Goal: Information Seeking & Learning: Learn about a topic

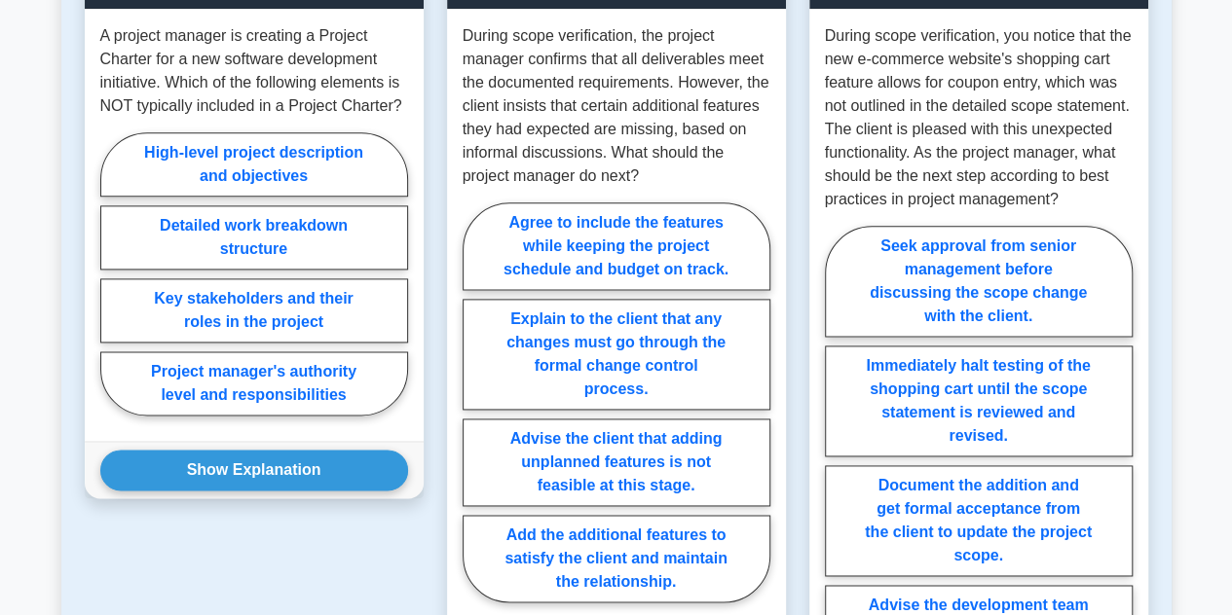
scroll to position [1134, 0]
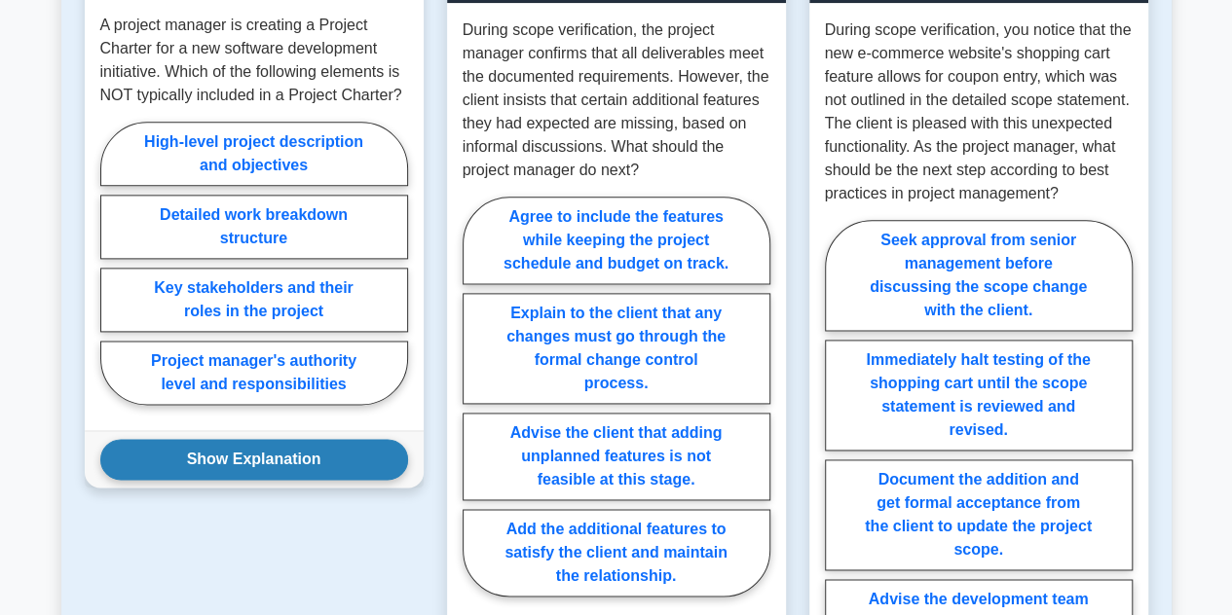
click at [175, 462] on button "Show Explanation" at bounding box center [254, 459] width 308 height 41
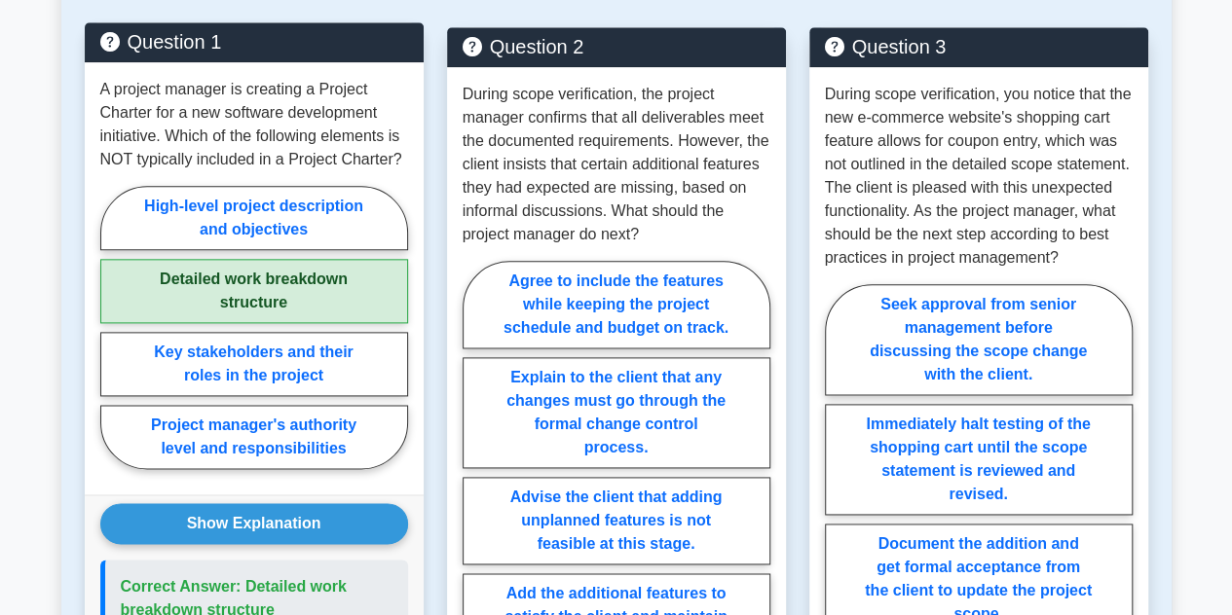
scroll to position [1068, 0]
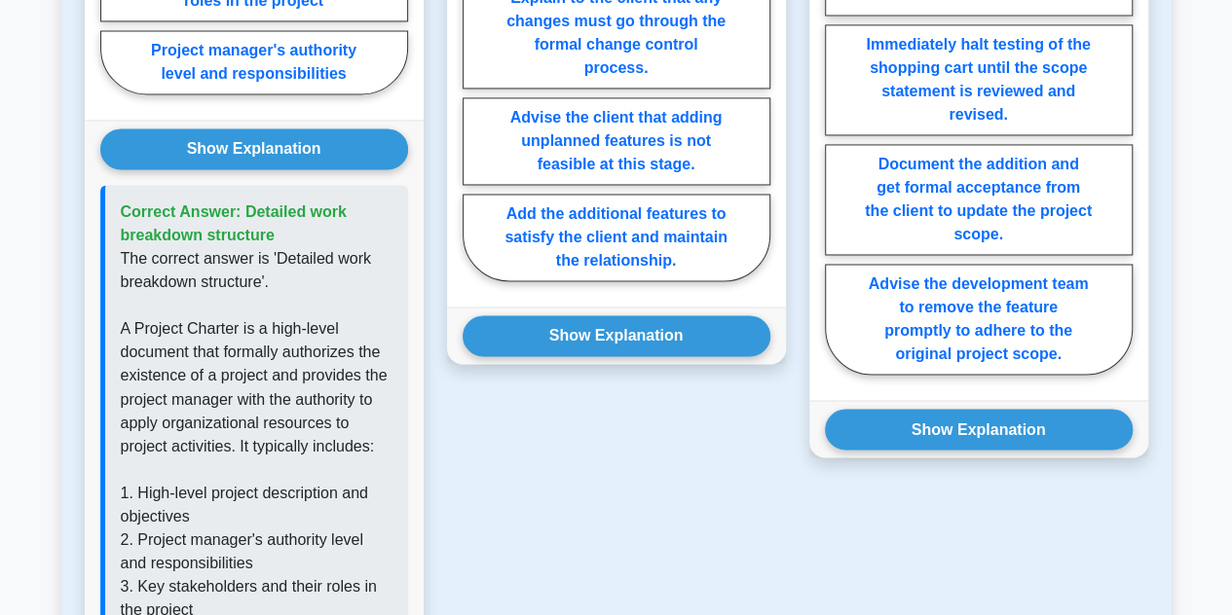
scroll to position [1447, 0]
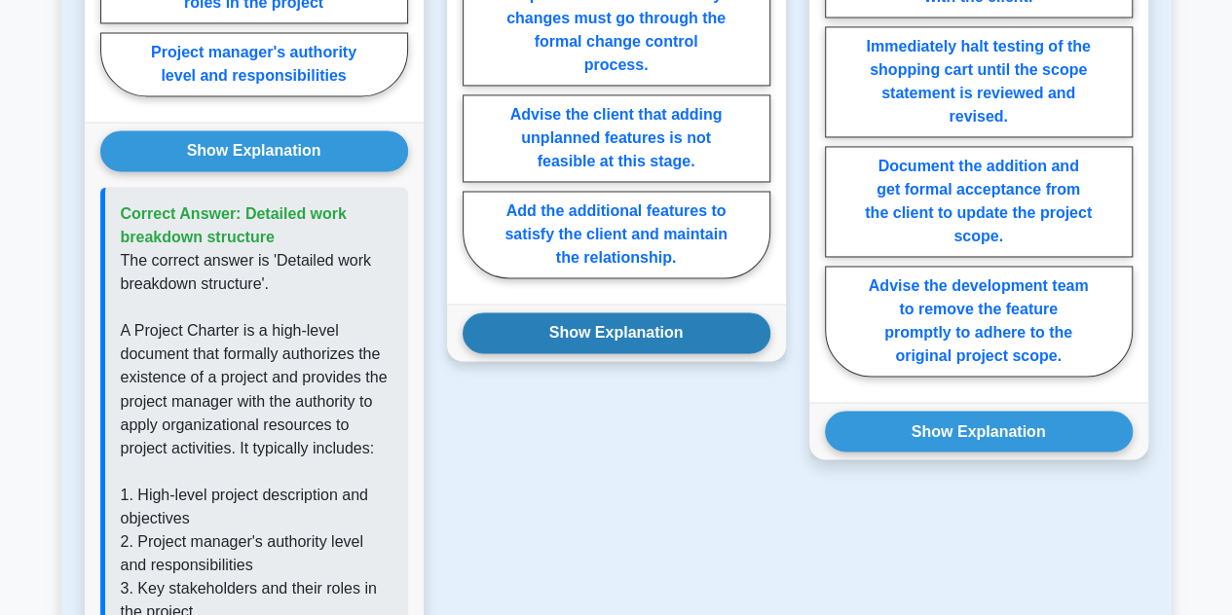
click at [575, 326] on button "Show Explanation" at bounding box center [617, 333] width 308 height 41
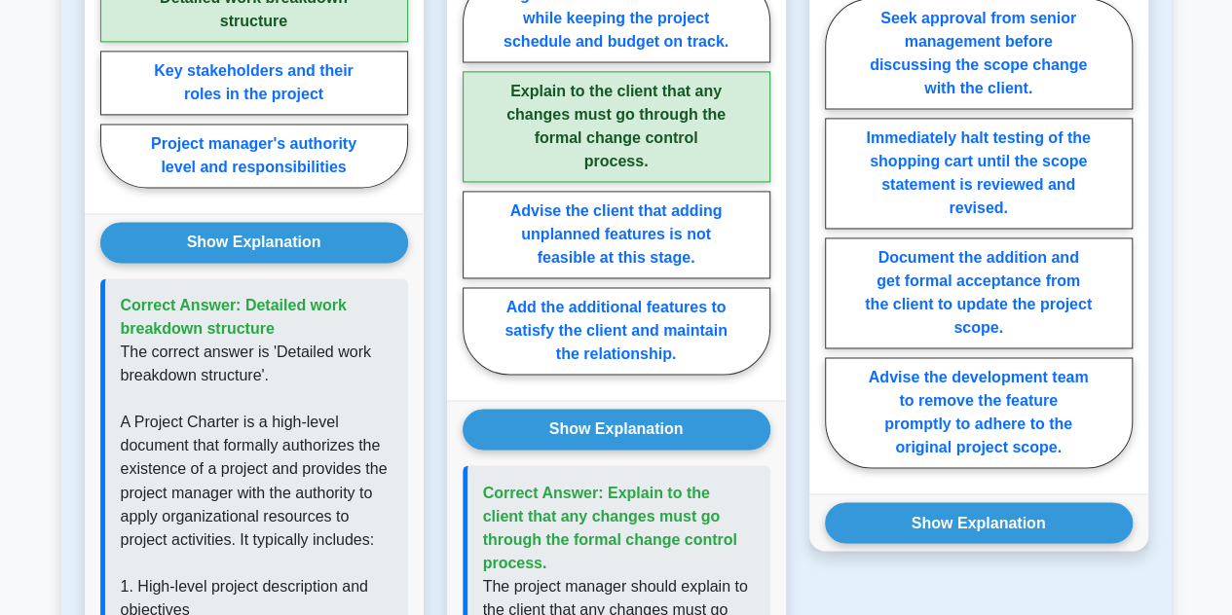
scroll to position [1356, 0]
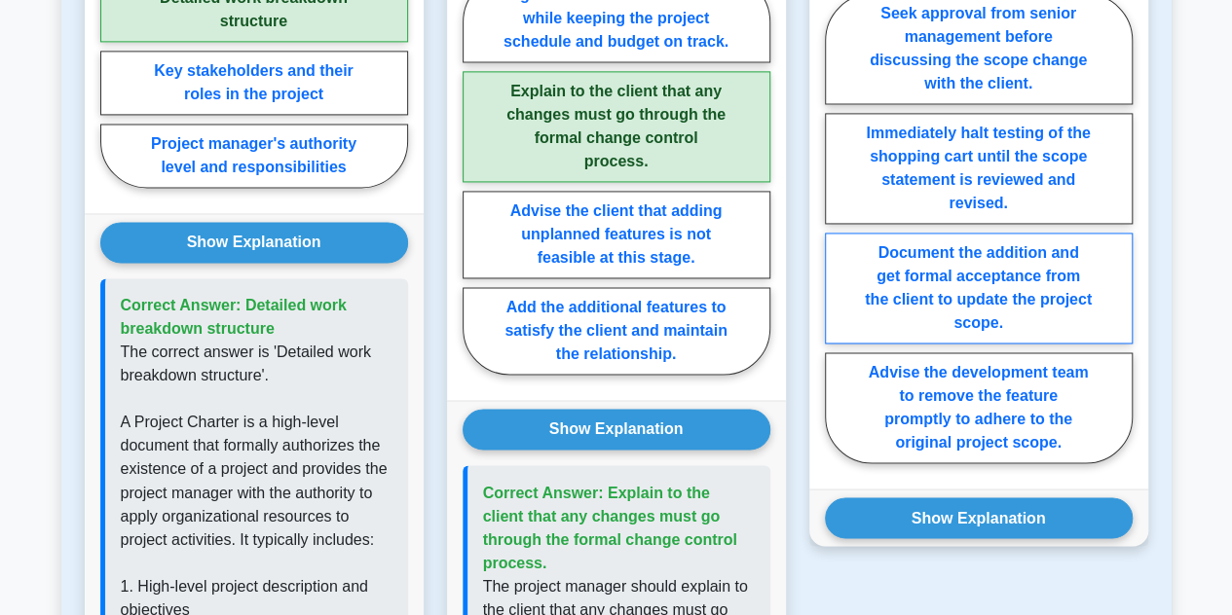
click at [1079, 286] on label "Document the addition and get formal acceptance from the client to update the p…" at bounding box center [979, 288] width 308 height 111
click at [838, 241] on input "Document the addition and get formal acceptance from the client to update the p…" at bounding box center [831, 234] width 13 height 13
radio input "true"
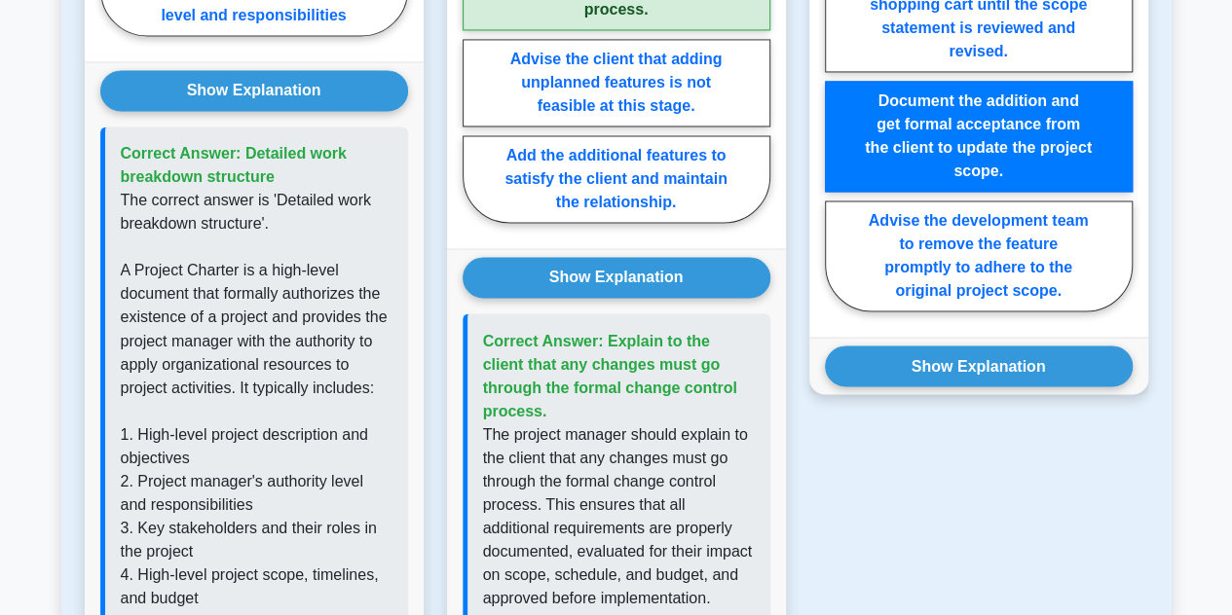
scroll to position [1528, 0]
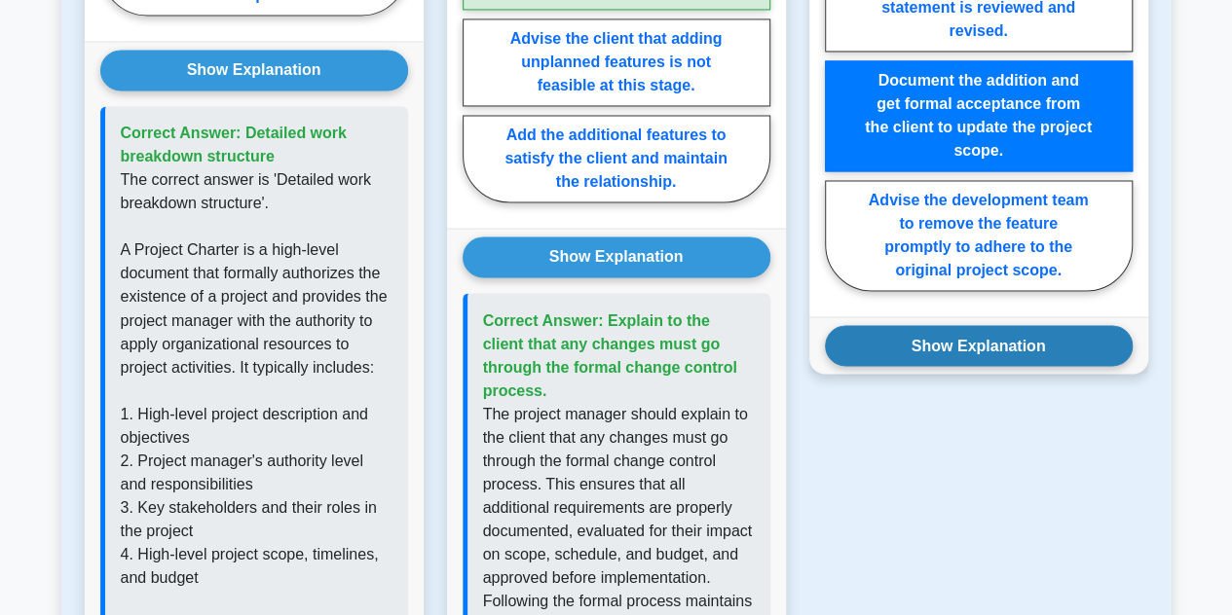
click at [1090, 358] on button "Show Explanation" at bounding box center [979, 345] width 308 height 41
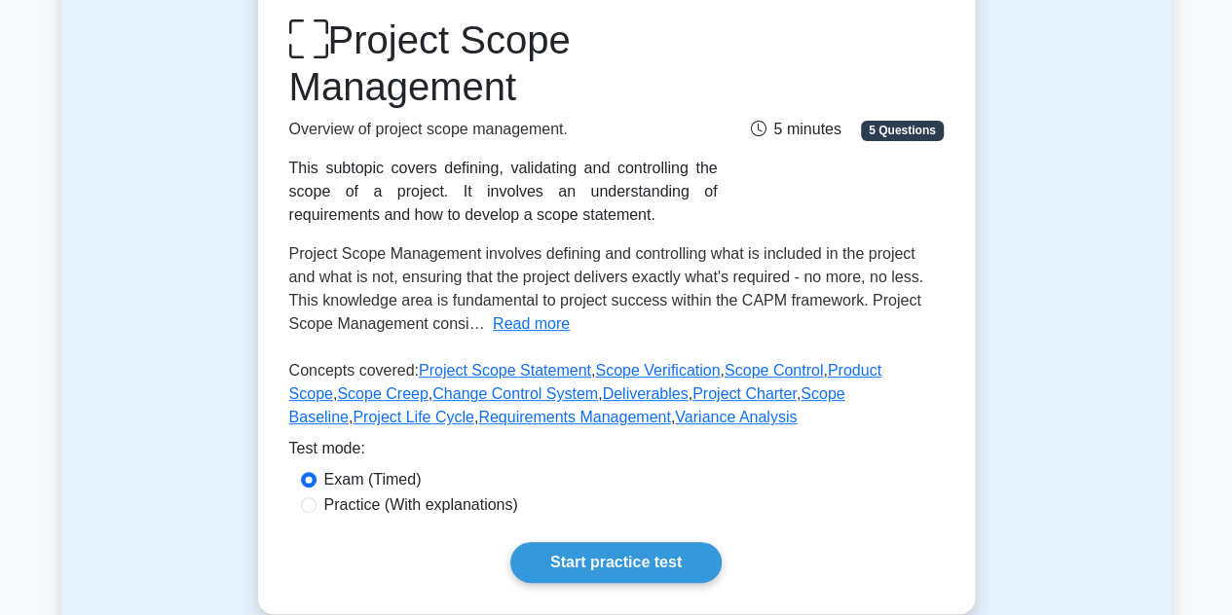
scroll to position [266, 0]
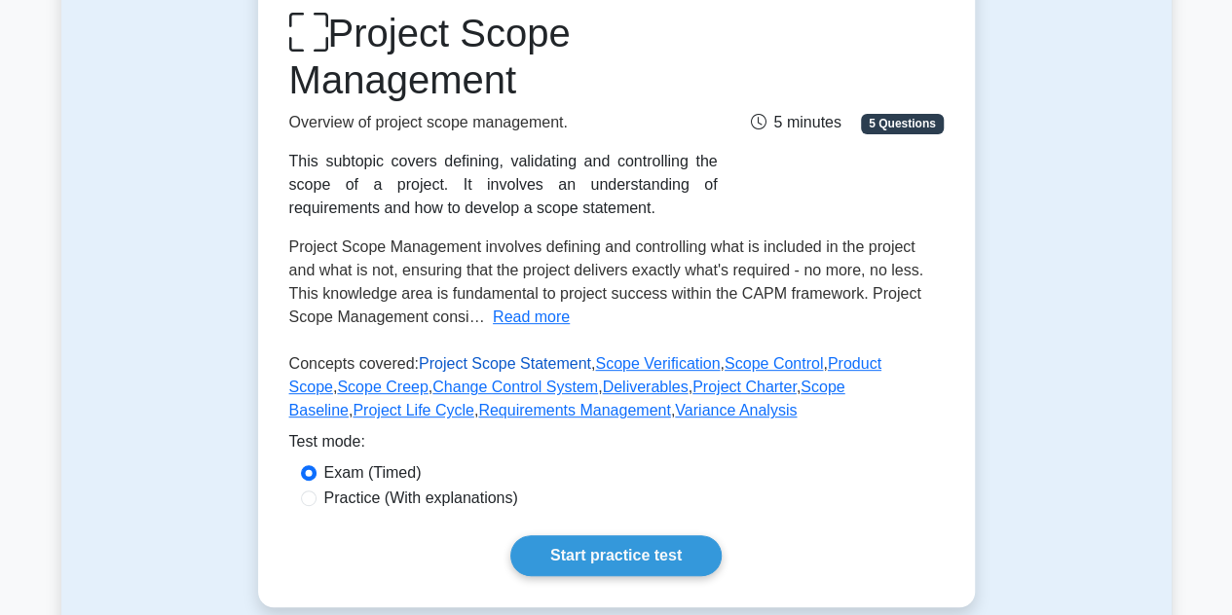
click at [535, 372] on link "Project Scope Statement" at bounding box center [505, 363] width 172 height 17
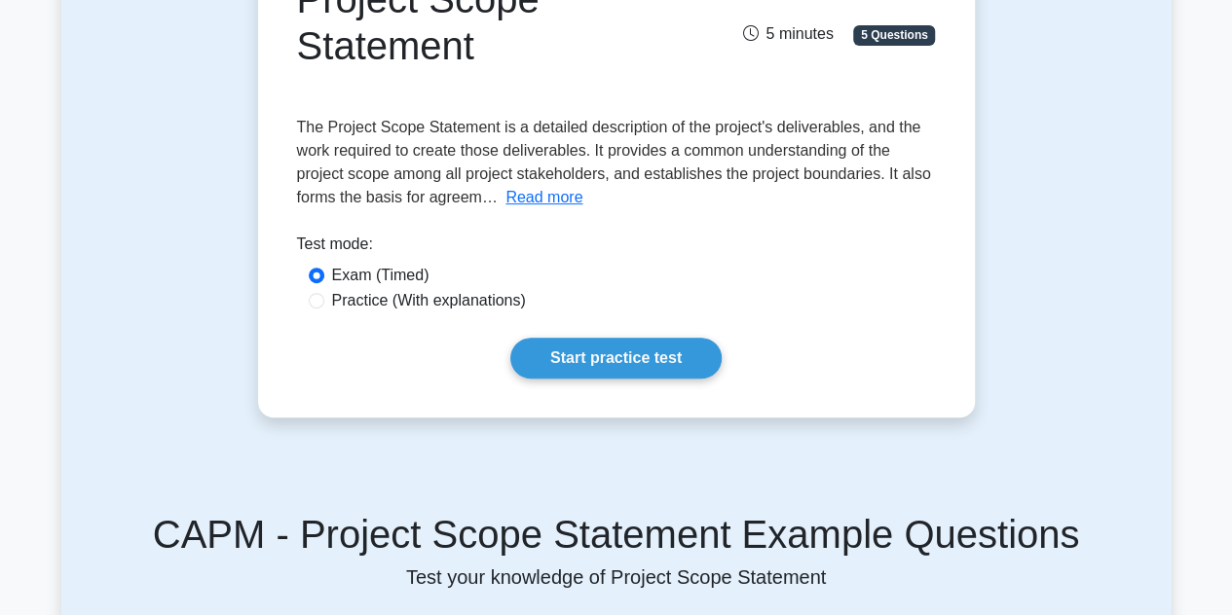
scroll to position [263, 0]
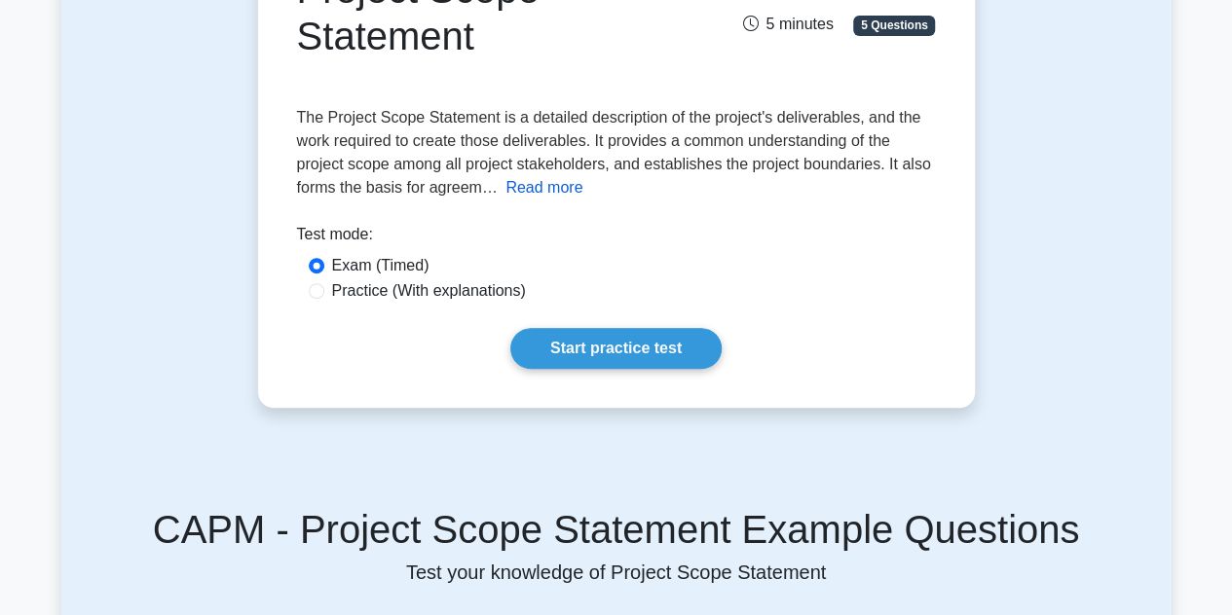
click at [552, 197] on button "Read more" at bounding box center [543, 187] width 77 height 23
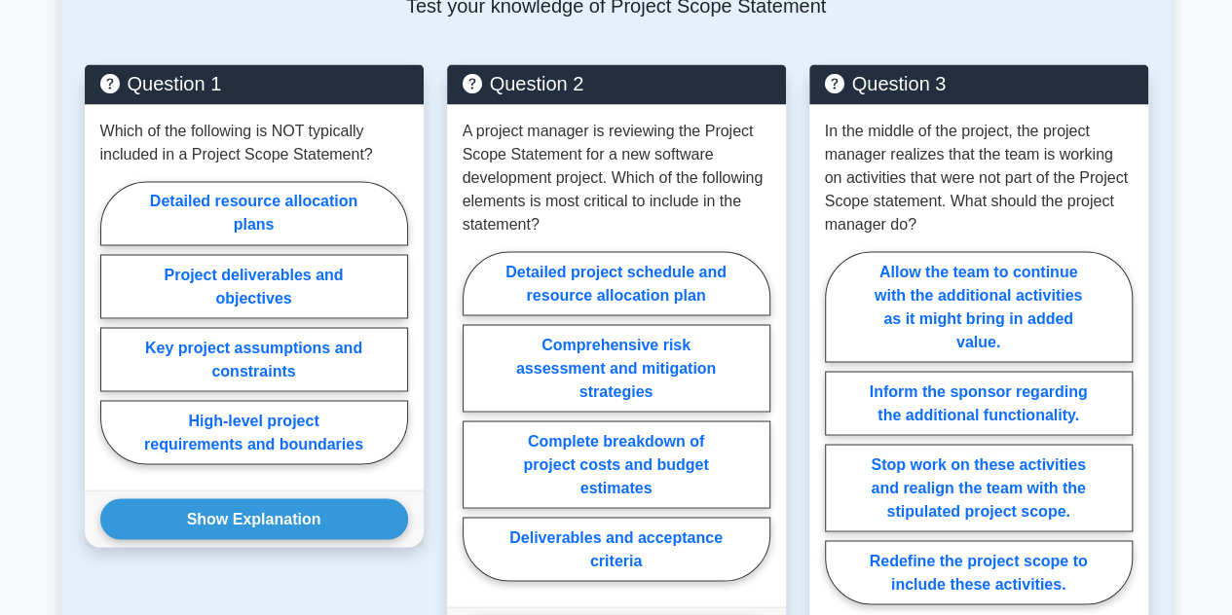
scroll to position [1580, 0]
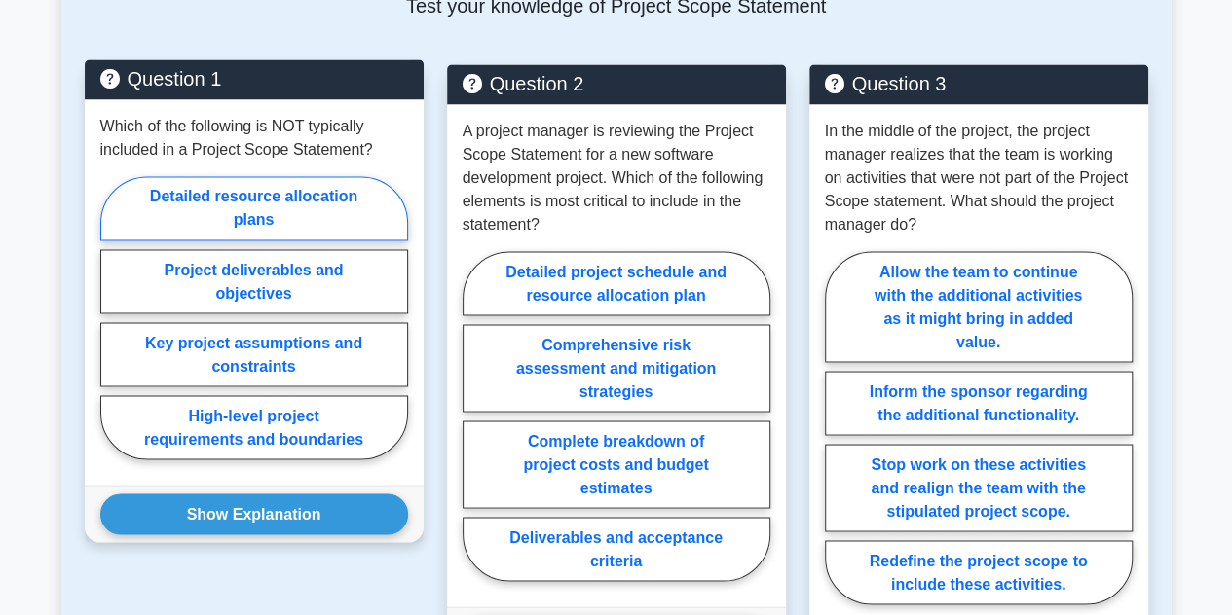
click at [162, 213] on label "Detailed resource allocation plans" at bounding box center [254, 208] width 308 height 64
click at [113, 317] on input "Detailed resource allocation plans" at bounding box center [106, 323] width 13 height 13
radio input "true"
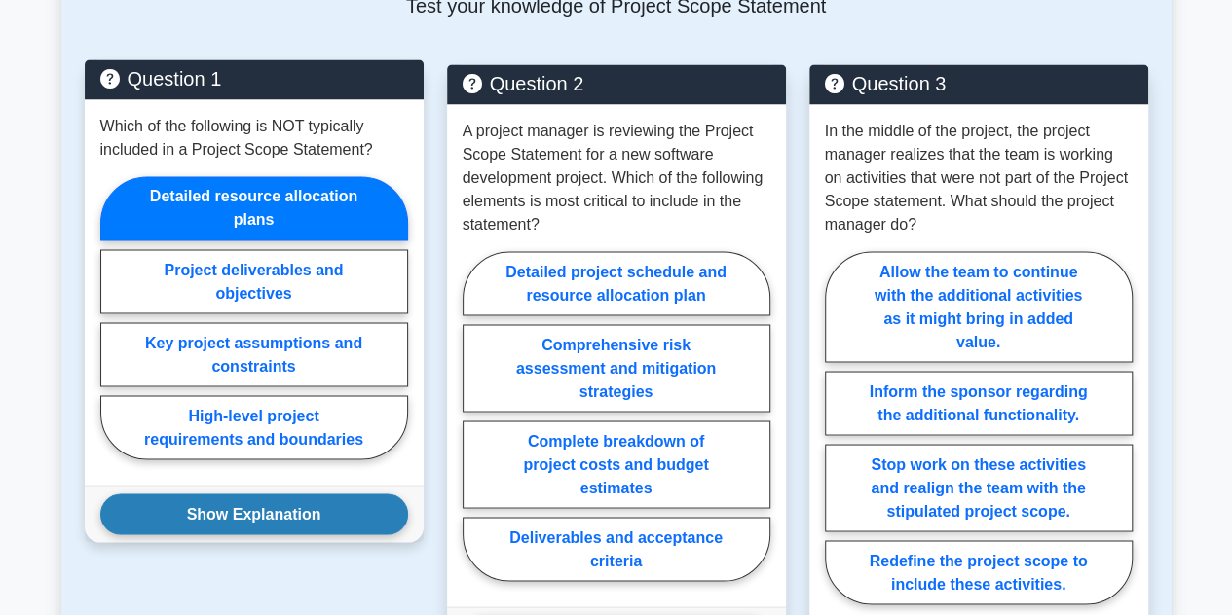
click at [185, 516] on button "Show Explanation" at bounding box center [254, 514] width 308 height 41
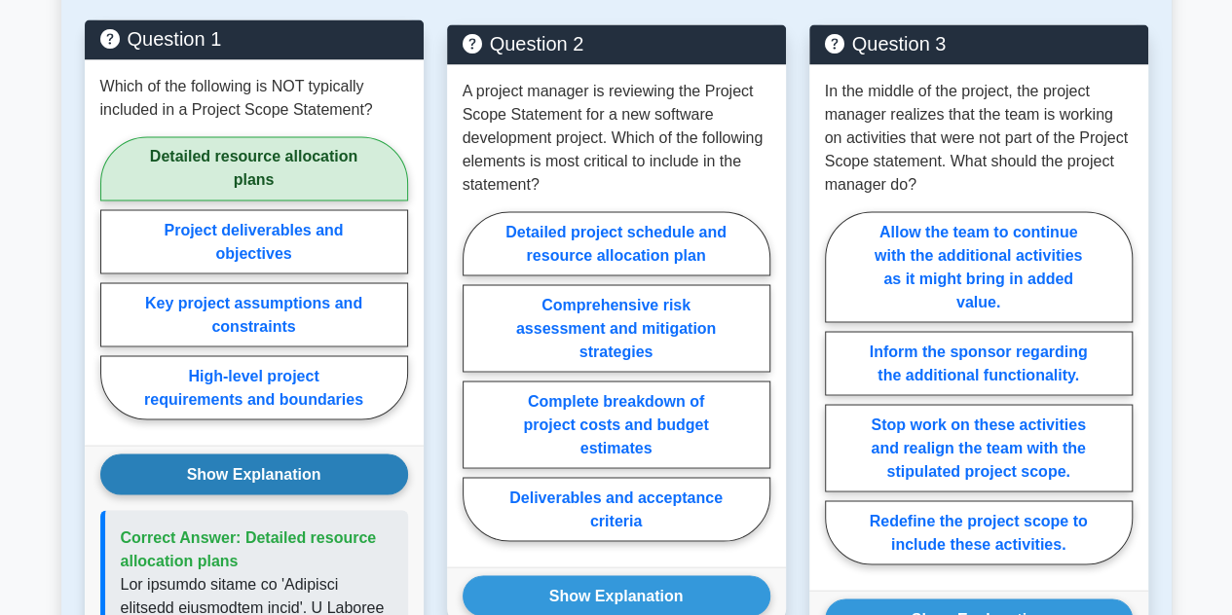
scroll to position [1619, 0]
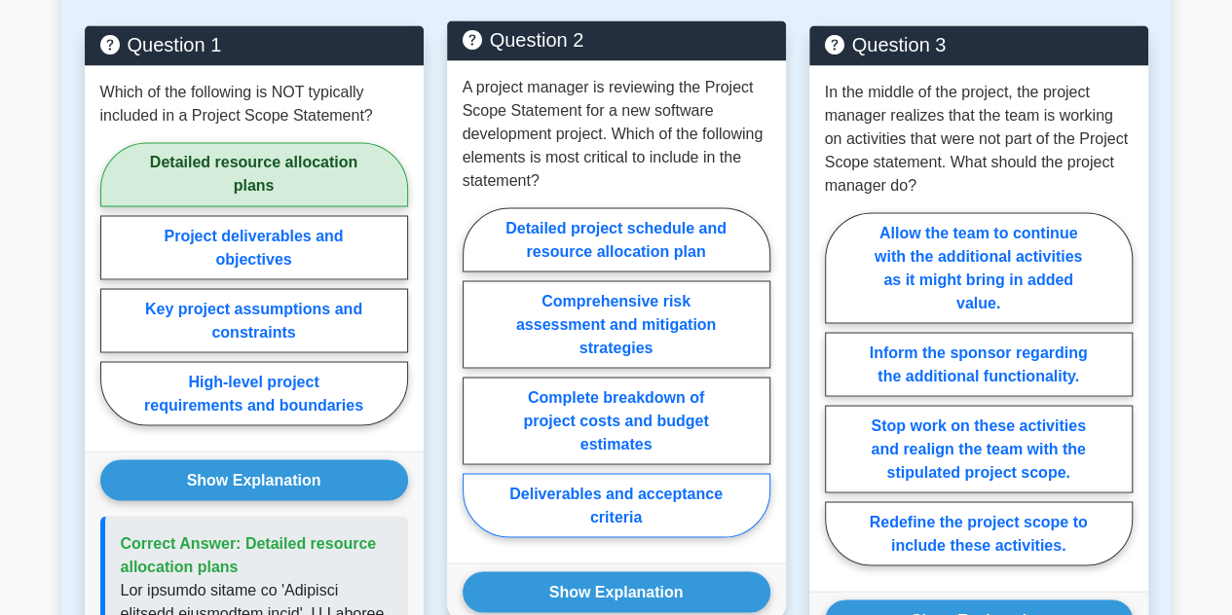
click at [538, 510] on label "Deliverables and acceptance criteria" at bounding box center [617, 505] width 308 height 64
click at [475, 385] on input "Deliverables and acceptance criteria" at bounding box center [469, 378] width 13 height 13
radio input "true"
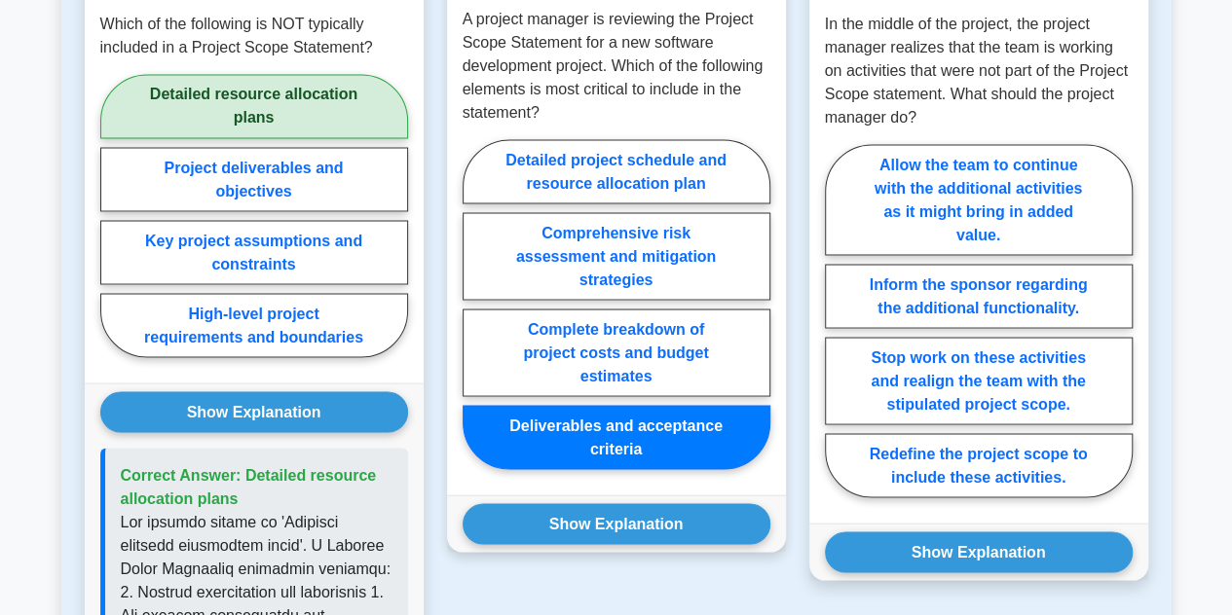
scroll to position [1703, 0]
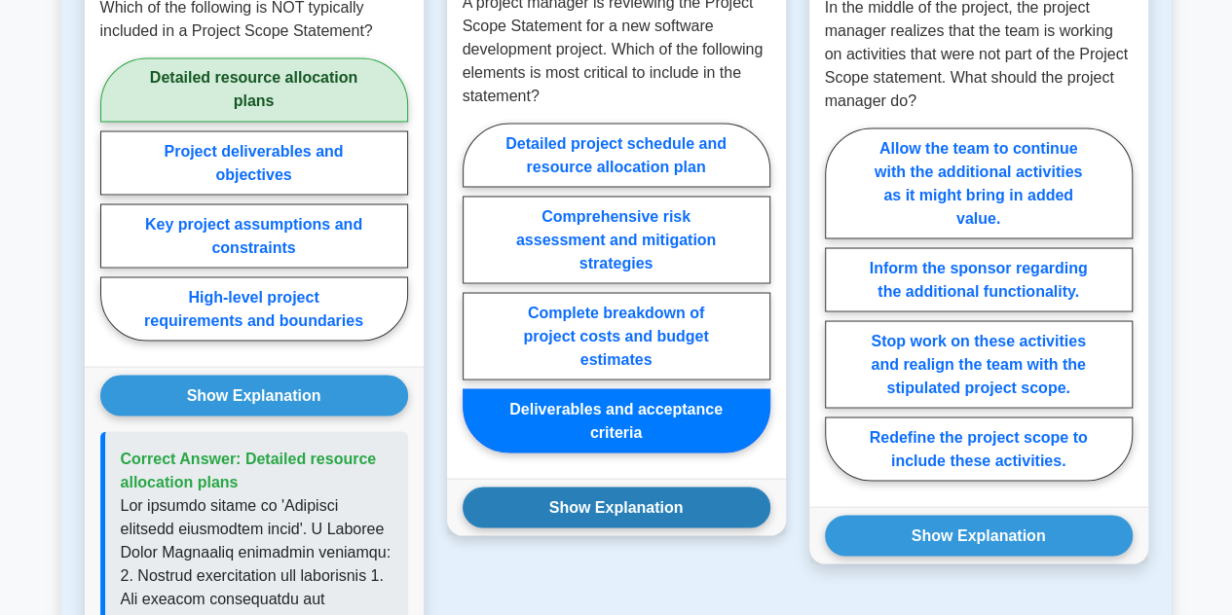
click at [553, 513] on button "Show Explanation" at bounding box center [617, 507] width 308 height 41
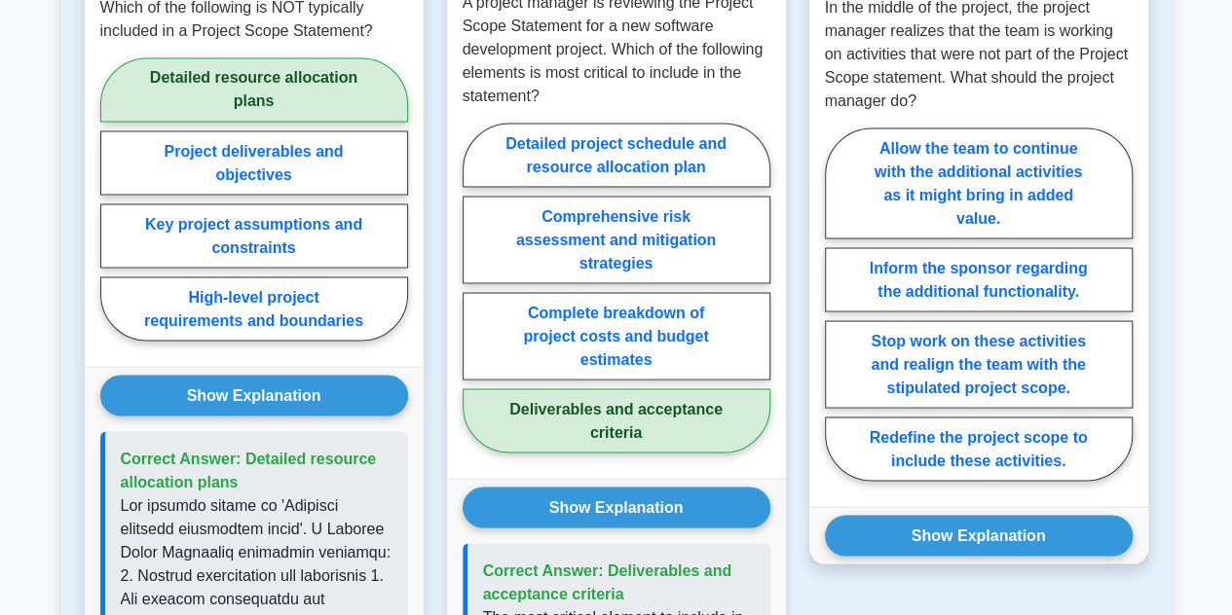
click at [455, 464] on div "A project manager is reviewing the Project Scope Statement for a new software d…" at bounding box center [616, 227] width 339 height 503
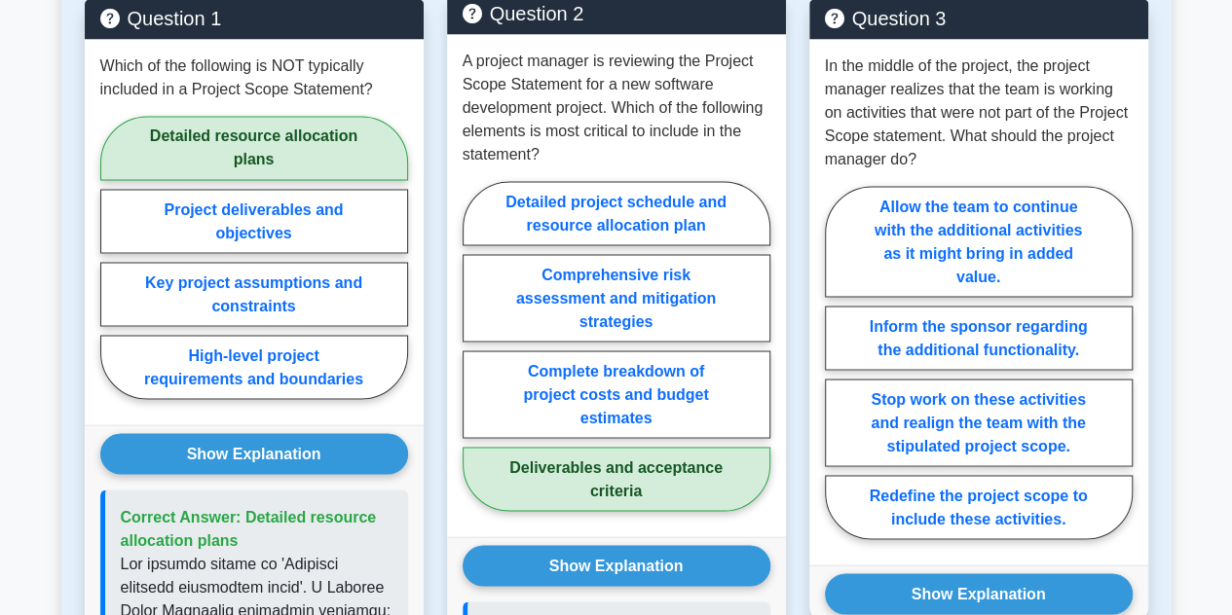
scroll to position [1634, 0]
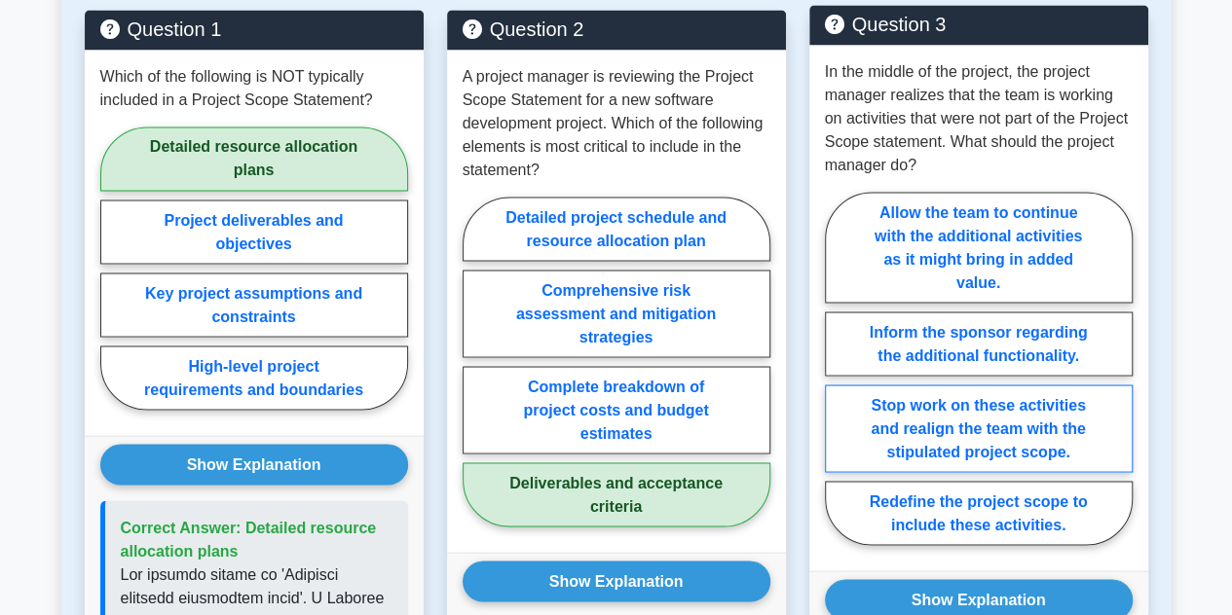
click at [1069, 428] on label "Stop work on these activities and realign the team with the stipulated project …" at bounding box center [979, 429] width 308 height 88
click at [838, 381] on input "Stop work on these activities and realign the team with the stipulated project …" at bounding box center [831, 374] width 13 height 13
radio input "true"
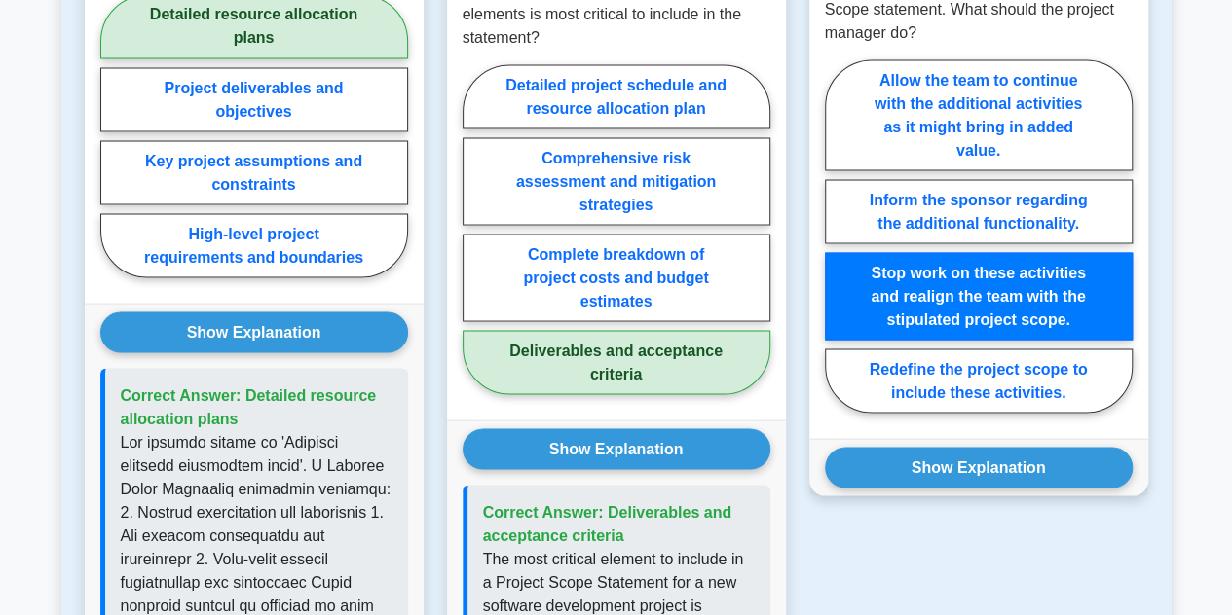
scroll to position [1775, 0]
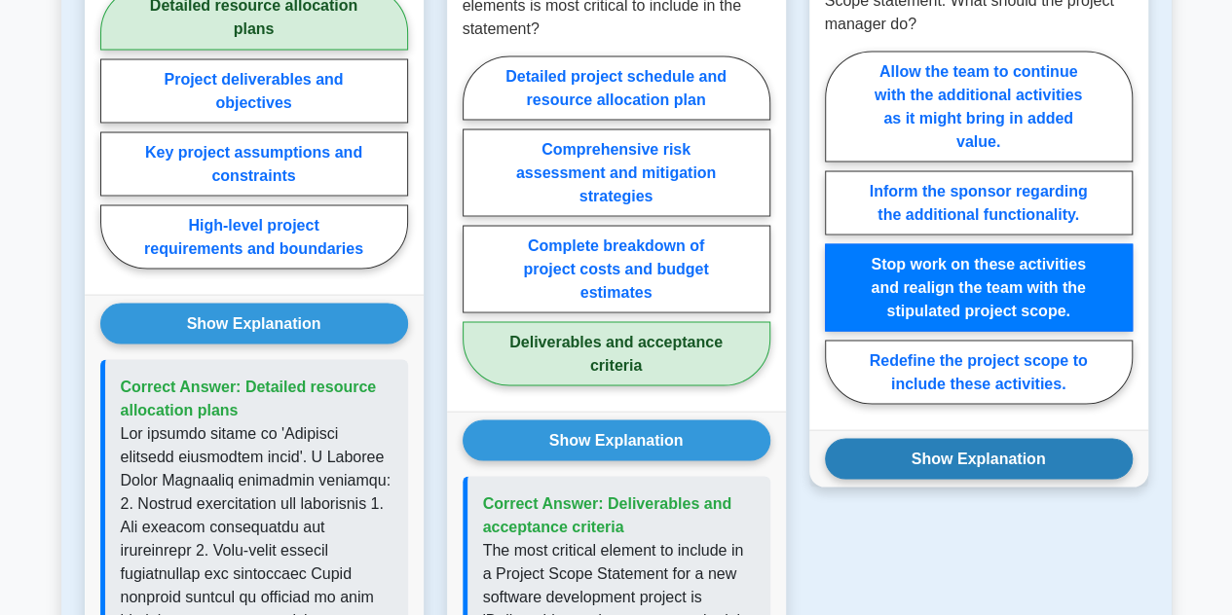
click at [1024, 459] on button "Show Explanation" at bounding box center [979, 458] width 308 height 41
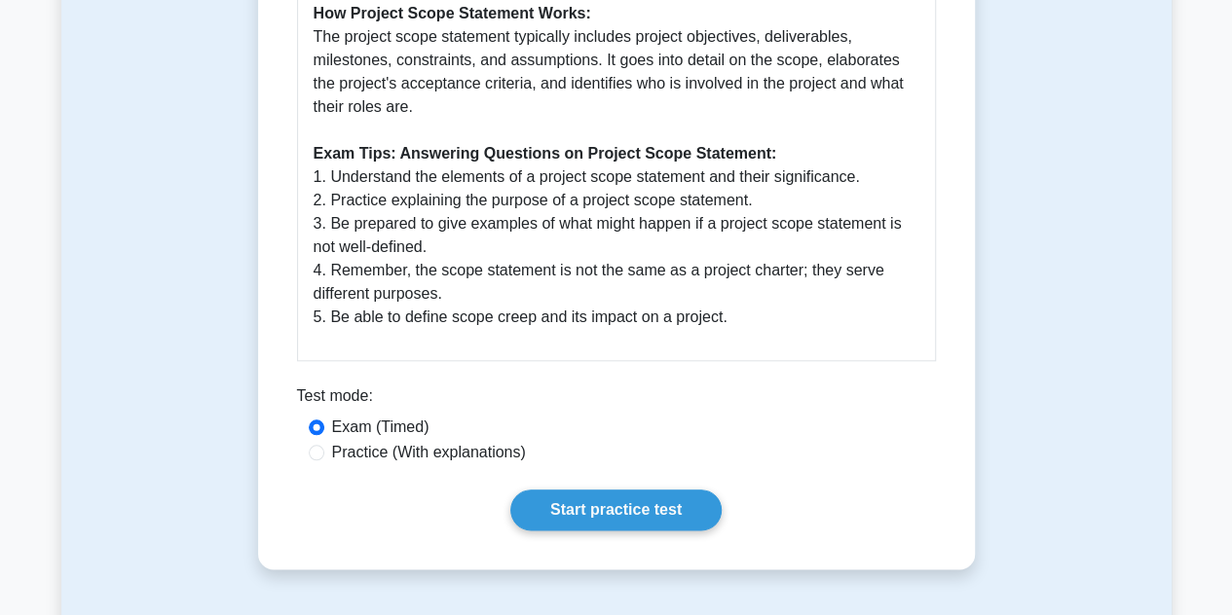
scroll to position [859, 0]
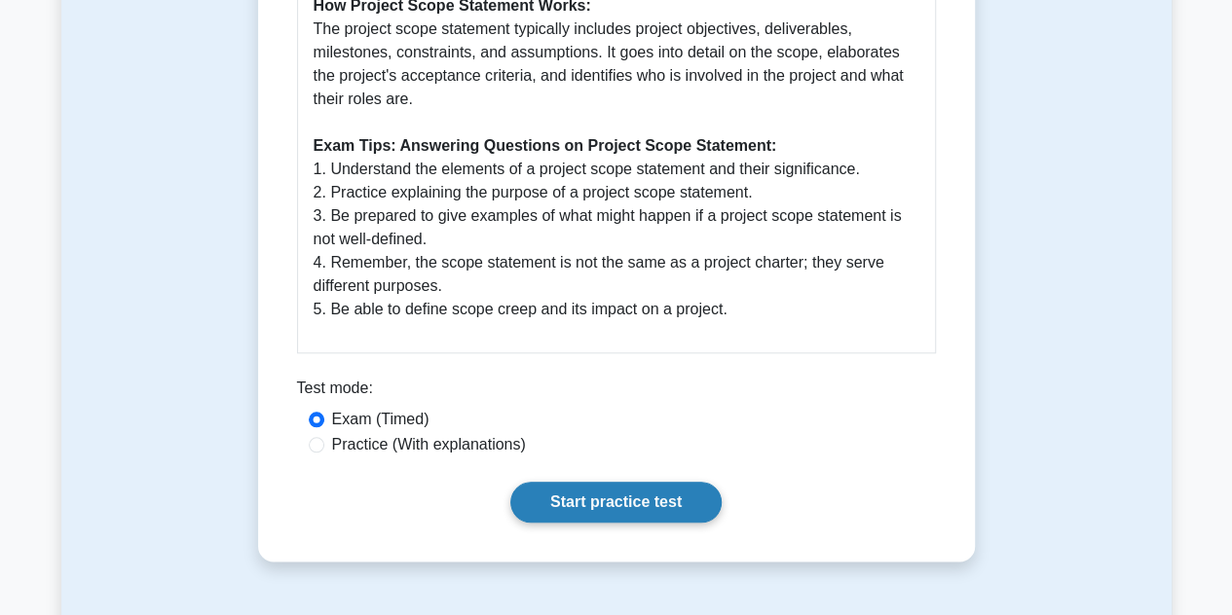
click at [653, 498] on link "Start practice test" at bounding box center [615, 502] width 211 height 41
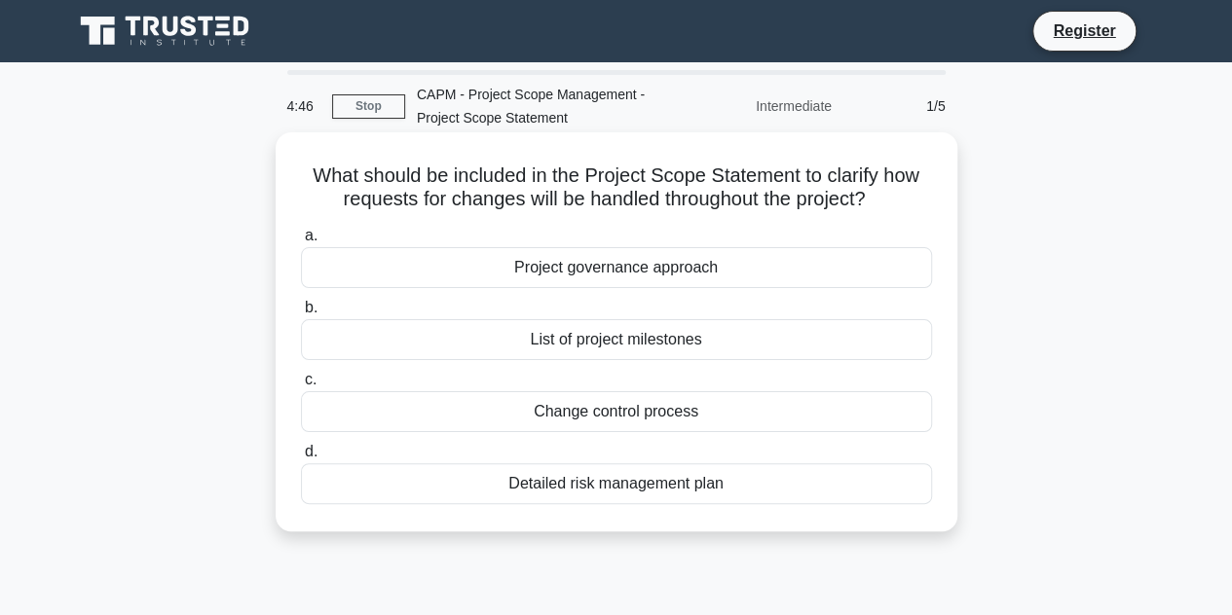
click at [715, 415] on div "Change control process" at bounding box center [616, 411] width 631 height 41
click at [301, 387] on input "c. Change control process" at bounding box center [301, 380] width 0 height 13
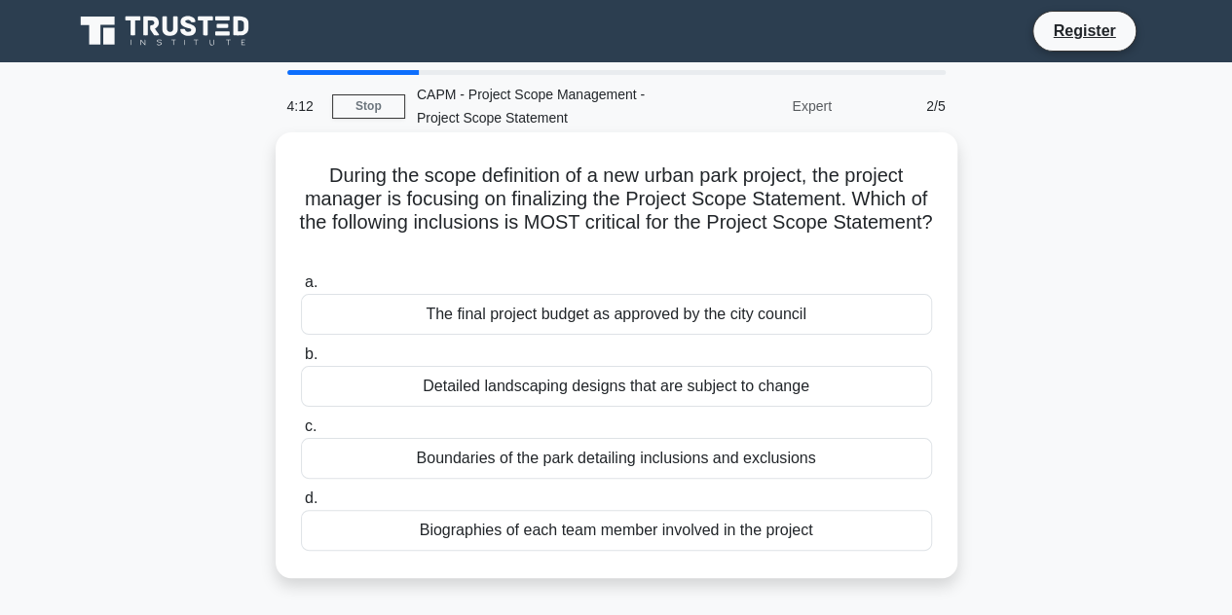
click at [746, 464] on div "Boundaries of the park detailing inclusions and exclusions" at bounding box center [616, 458] width 631 height 41
click at [301, 433] on input "c. Boundaries of the park detailing inclusions and exclusions" at bounding box center [301, 427] width 0 height 13
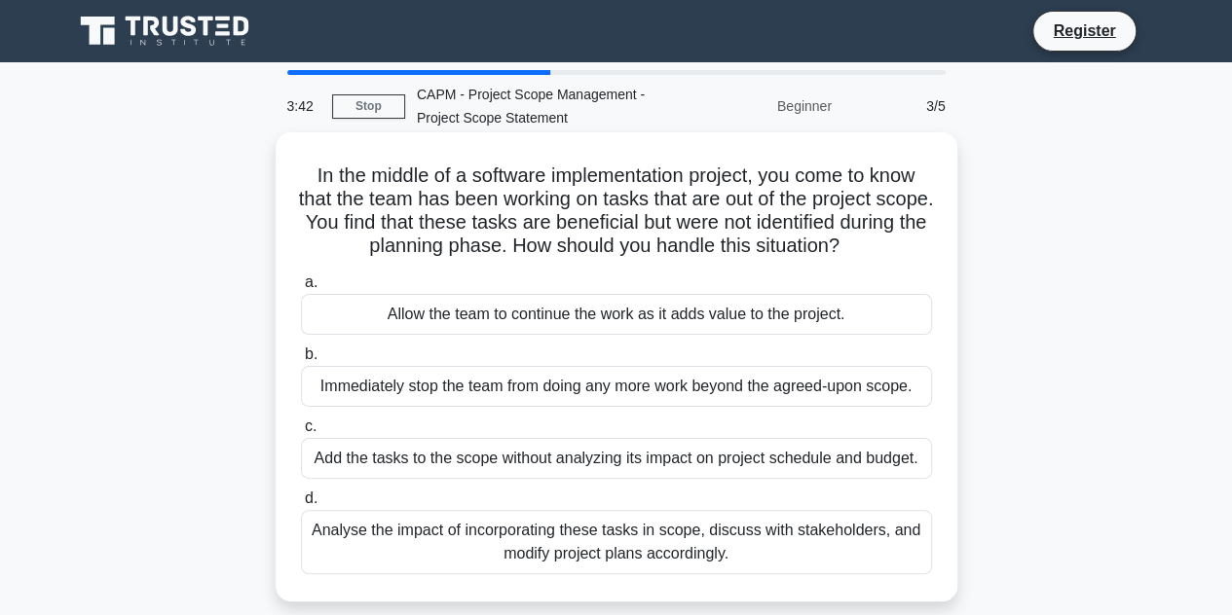
click at [845, 561] on div "Analyse the impact of incorporating these tasks in scope, discuss with stakehol…" at bounding box center [616, 542] width 631 height 64
click at [301, 505] on input "d. Analyse the impact of incorporating these tasks in scope, discuss with stake…" at bounding box center [301, 499] width 0 height 13
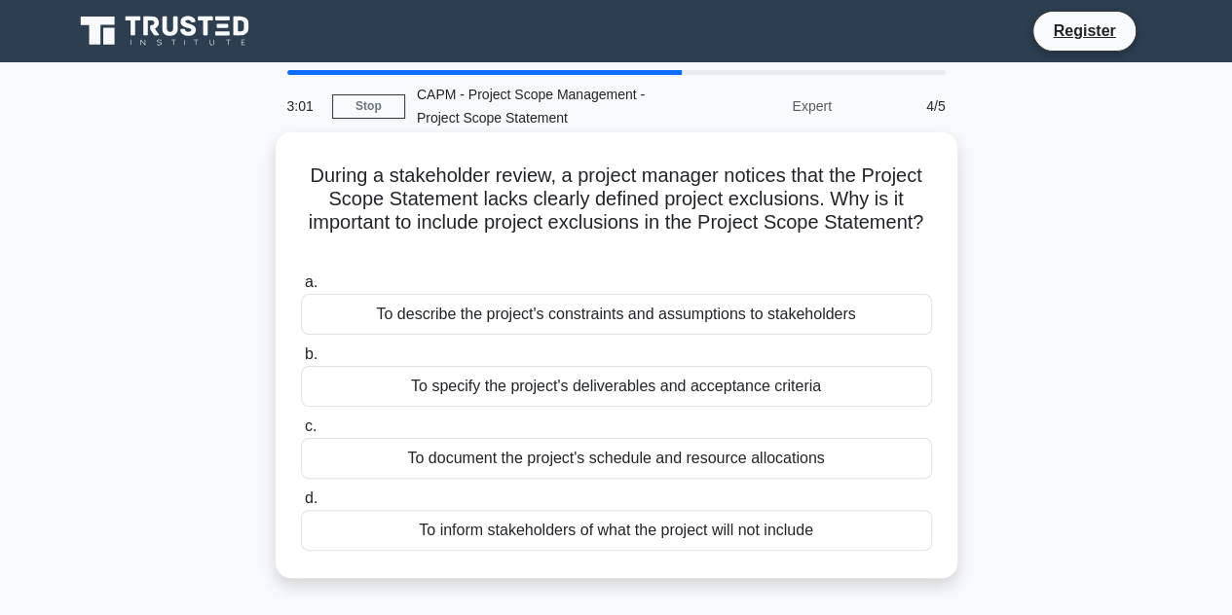
click at [904, 257] on h5 "During a stakeholder review, a project manager notices that the Project Scope S…" at bounding box center [616, 211] width 635 height 95
click at [775, 536] on div "To inform stakeholders of what the project will not include" at bounding box center [616, 530] width 631 height 41
click at [301, 505] on input "d. To inform stakeholders of what the project will not include" at bounding box center [301, 499] width 0 height 13
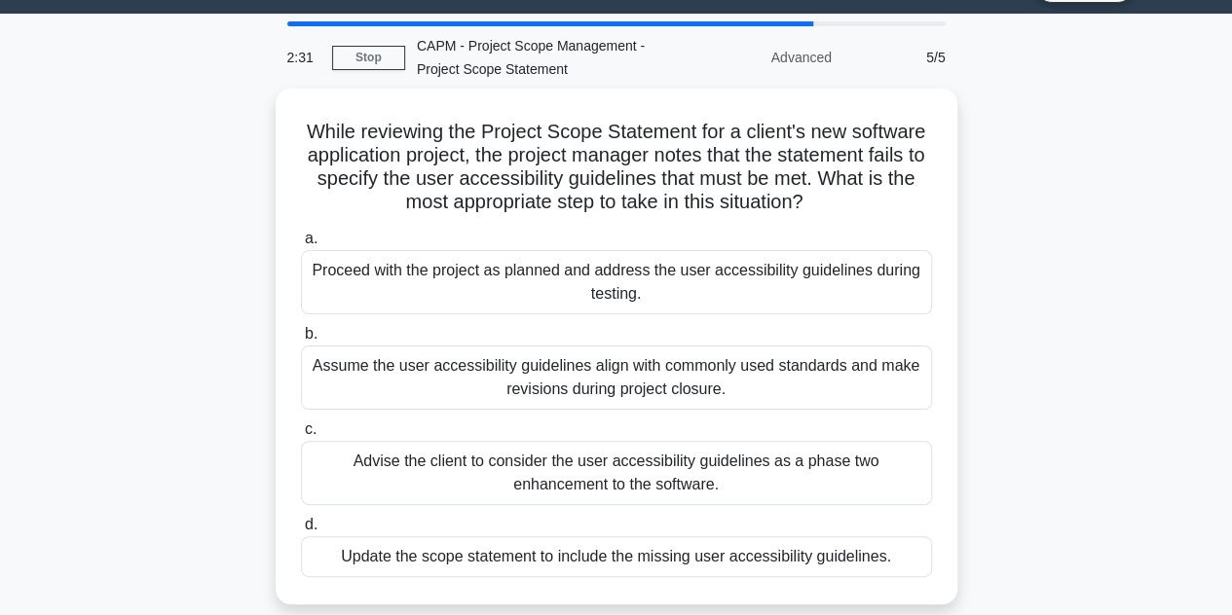
scroll to position [51, 0]
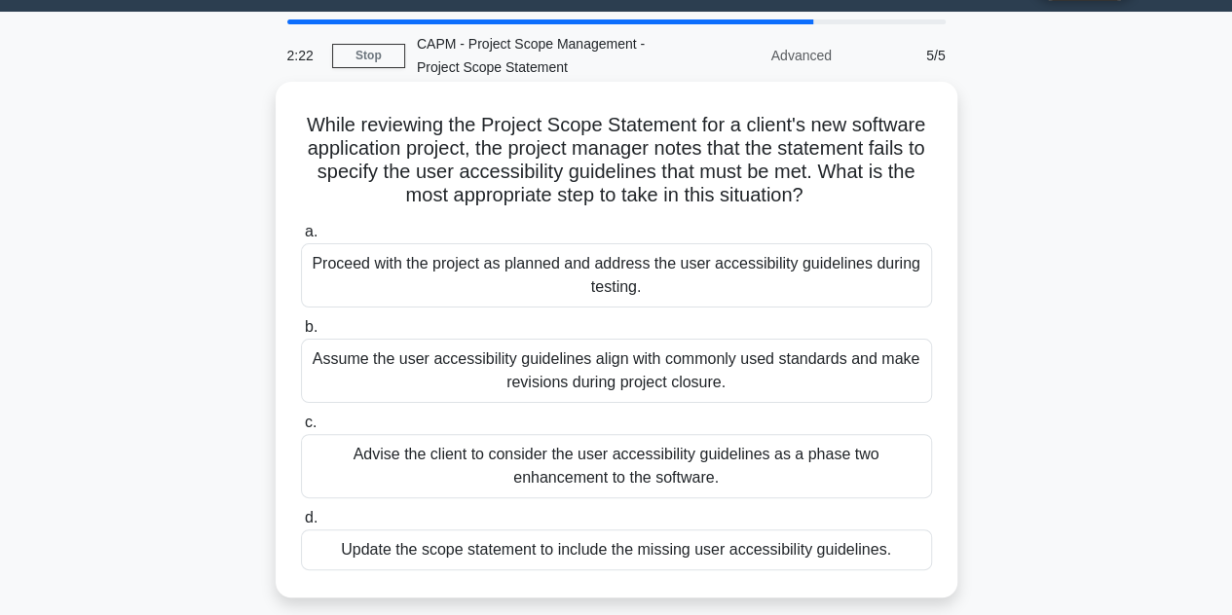
click at [710, 556] on div "Update the scope statement to include the missing user accessibility guidelines." at bounding box center [616, 550] width 631 height 41
click at [301, 525] on input "d. Update the scope statement to include the missing user accessibility guideli…" at bounding box center [301, 518] width 0 height 13
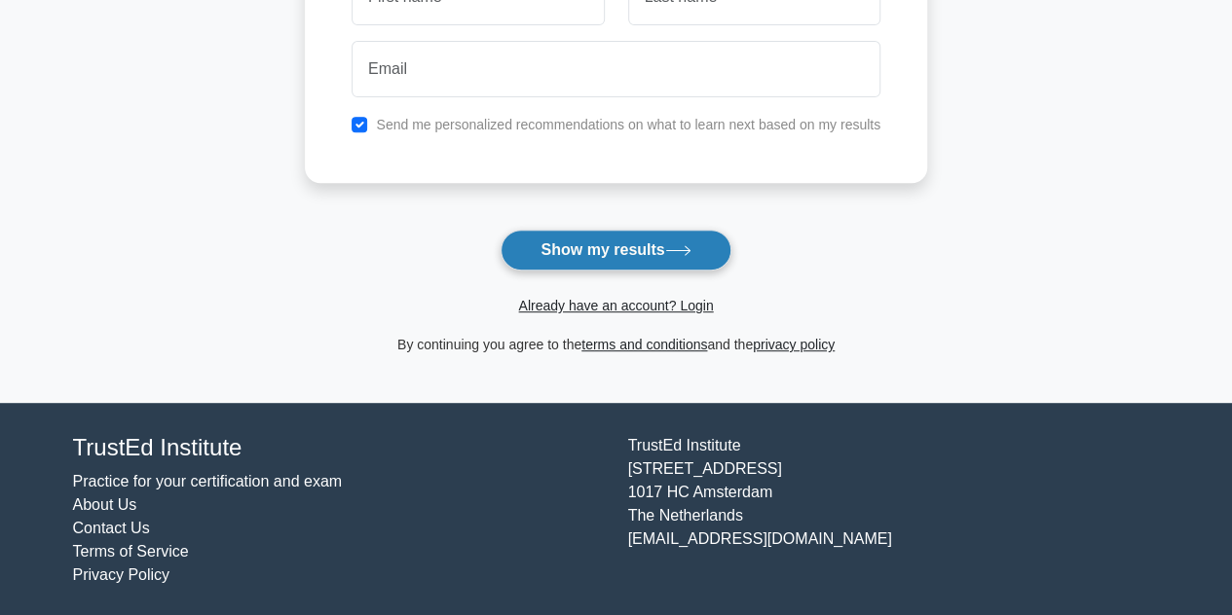
click at [701, 253] on button "Show my results" at bounding box center [616, 250] width 230 height 41
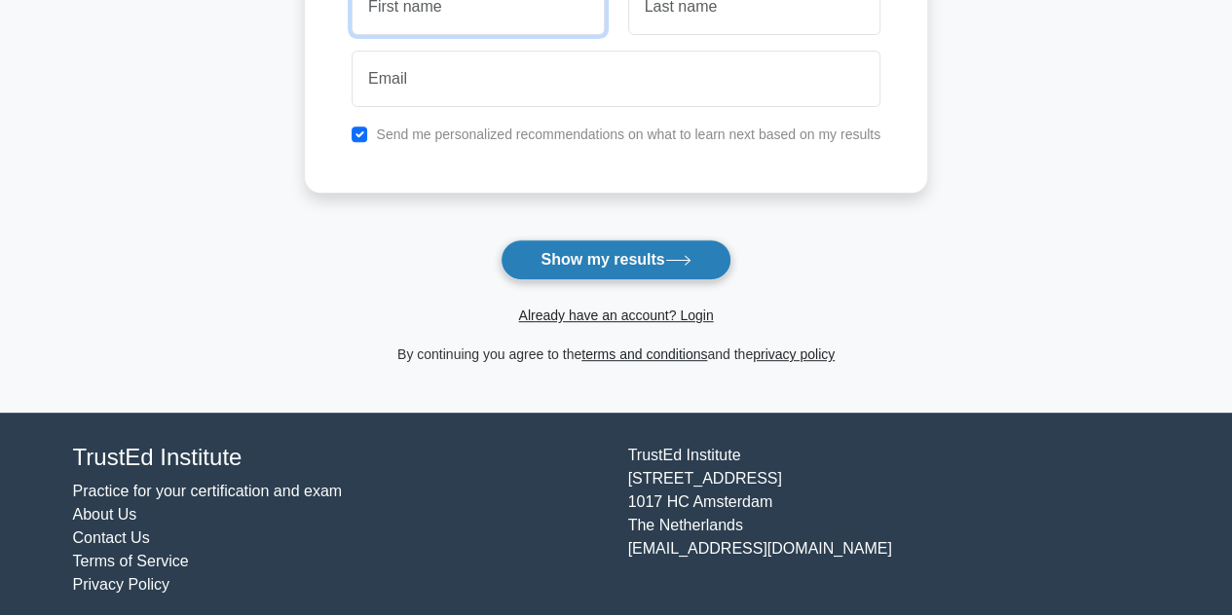
scroll to position [353, 0]
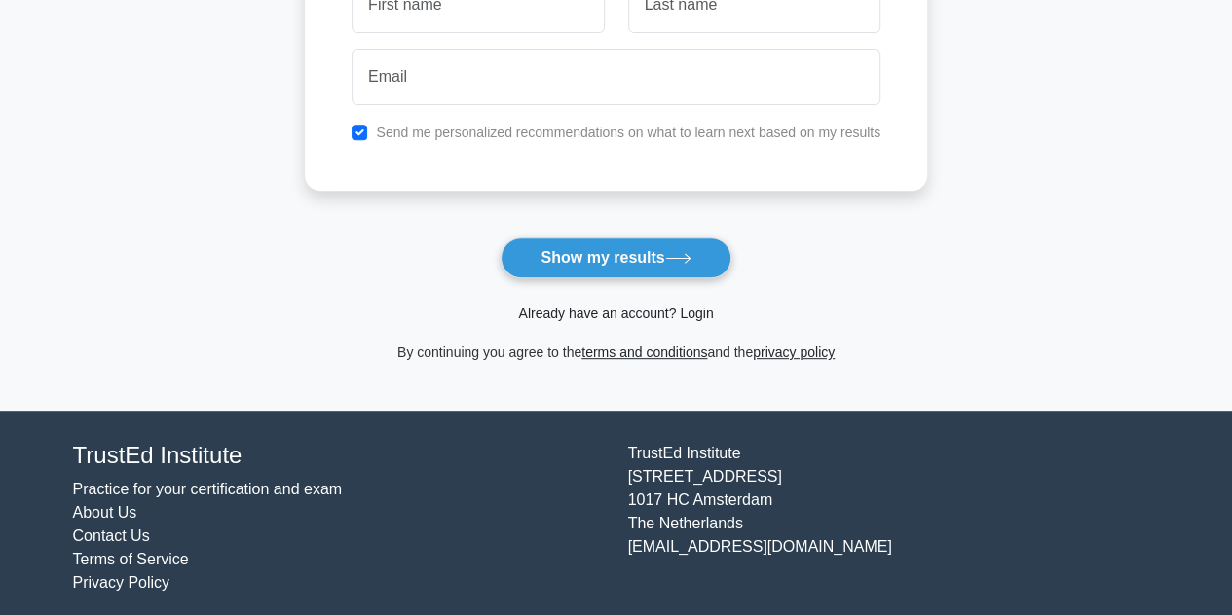
click at [649, 314] on link "Already have an account? Login" at bounding box center [615, 314] width 195 height 16
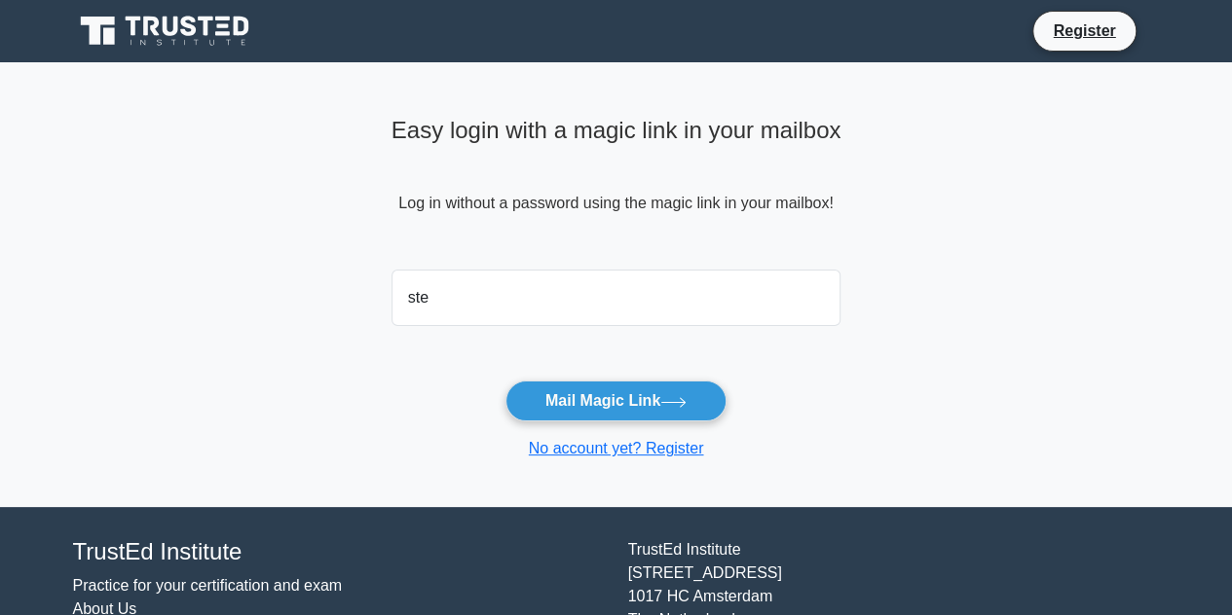
type input "[EMAIL_ADDRESS][DOMAIN_NAME]"
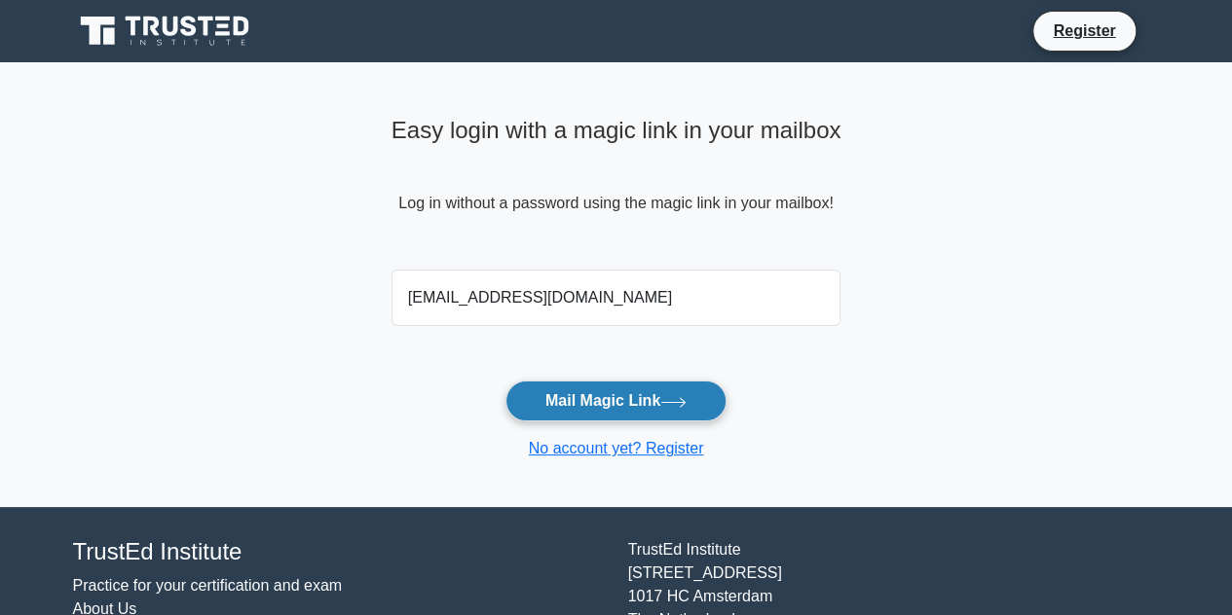
click at [702, 402] on button "Mail Magic Link" at bounding box center [615, 401] width 221 height 41
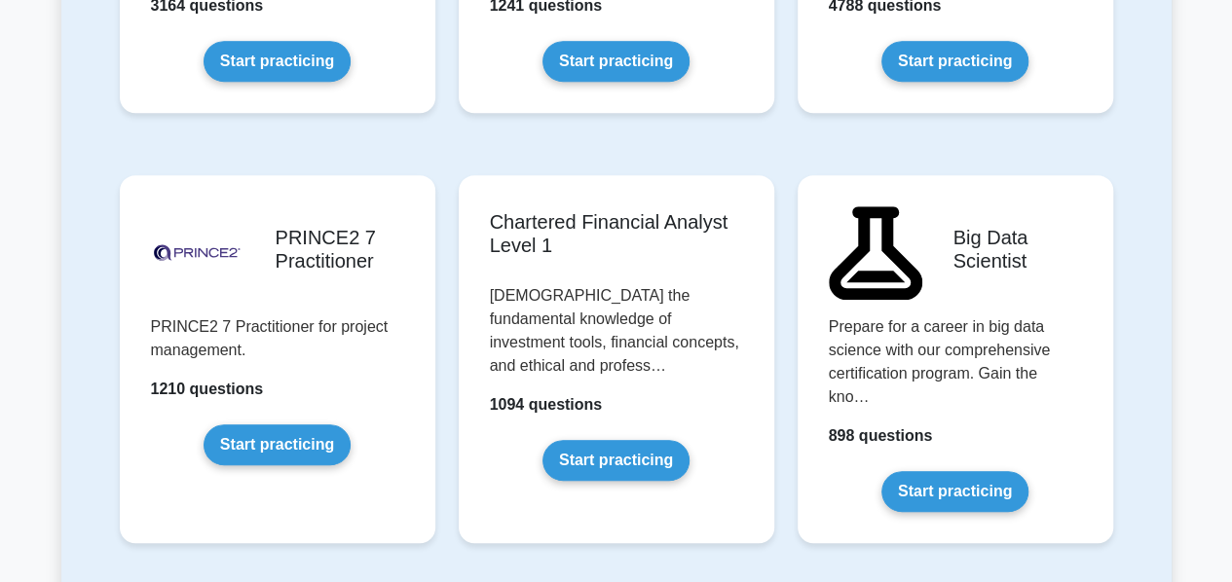
scroll to position [4152, 0]
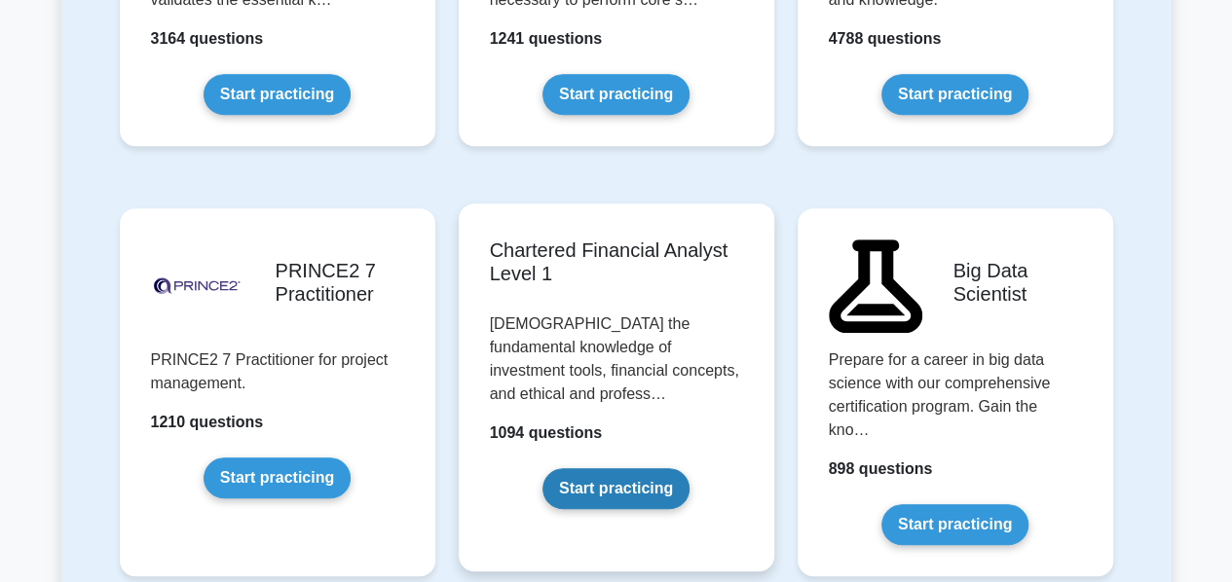
click at [637, 468] on link "Start practicing" at bounding box center [615, 488] width 147 height 41
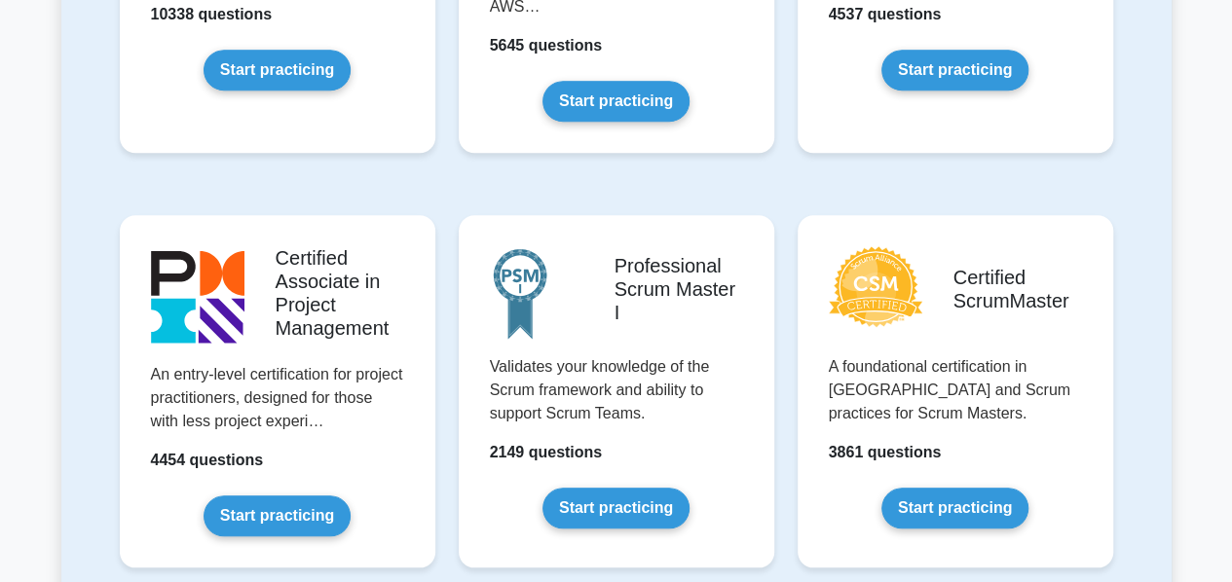
scroll to position [727, 0]
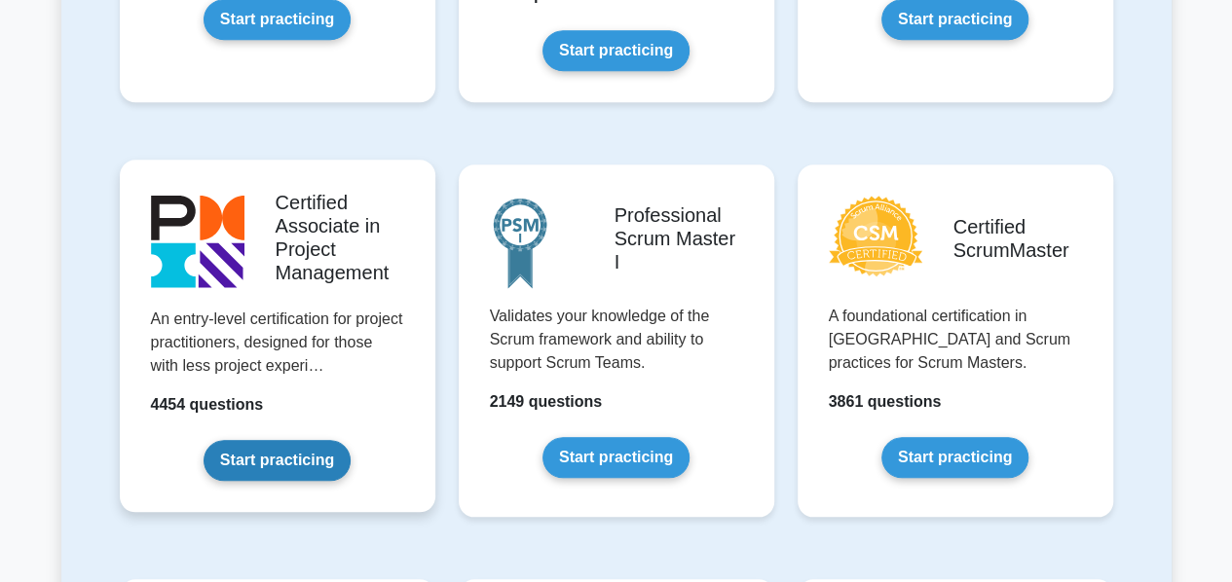
click at [240, 465] on link "Start practicing" at bounding box center [277, 460] width 147 height 41
